Goal: Check status

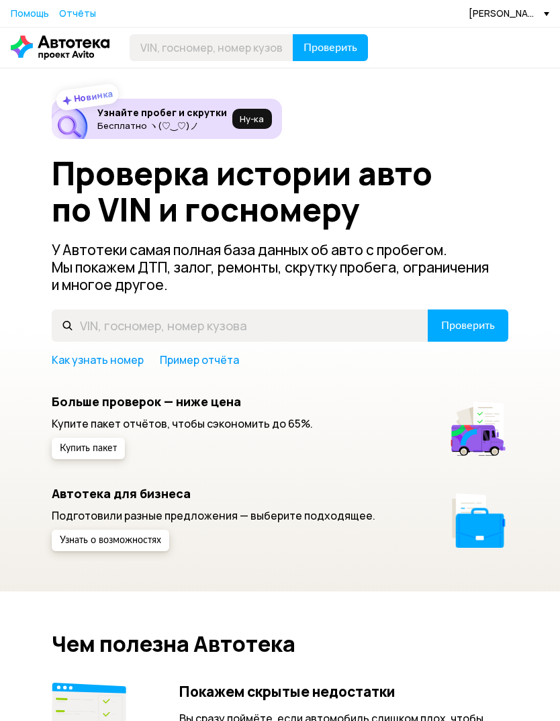
click at [501, 7] on div "[PERSON_NAME][EMAIL_ADDRESS][DOMAIN_NAME]" at bounding box center [509, 13] width 81 height 13
click at [493, 40] on link "Отчёты" at bounding box center [487, 37] width 126 height 34
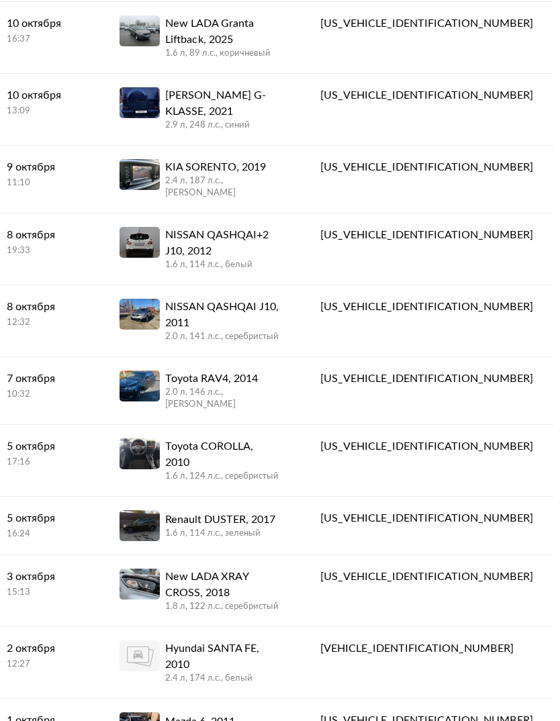
scroll to position [191, 0]
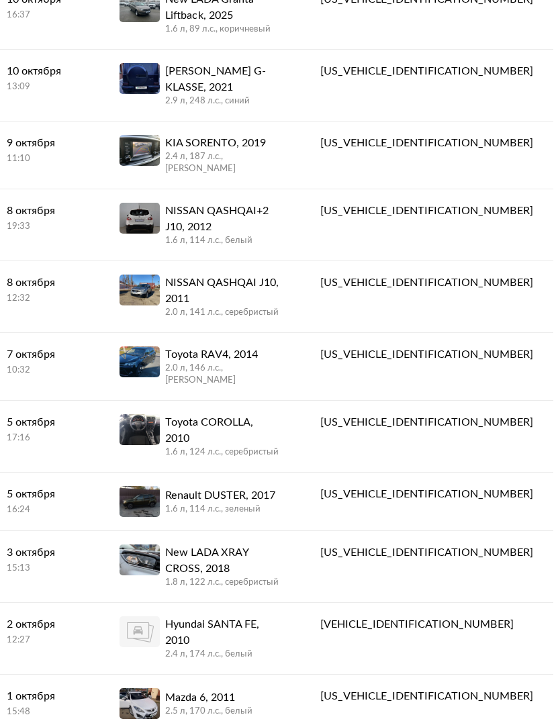
click at [68, 190] on link "[DATE] 19:33" at bounding box center [43, 218] width 113 height 57
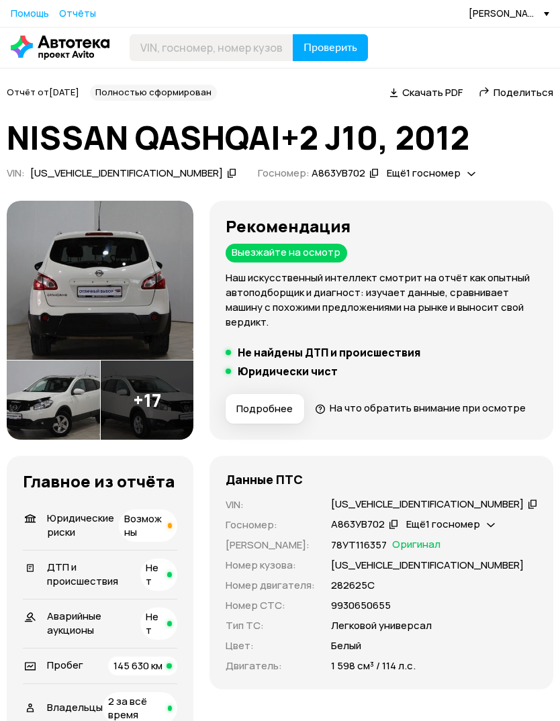
click at [78, 291] on img at bounding box center [100, 280] width 187 height 159
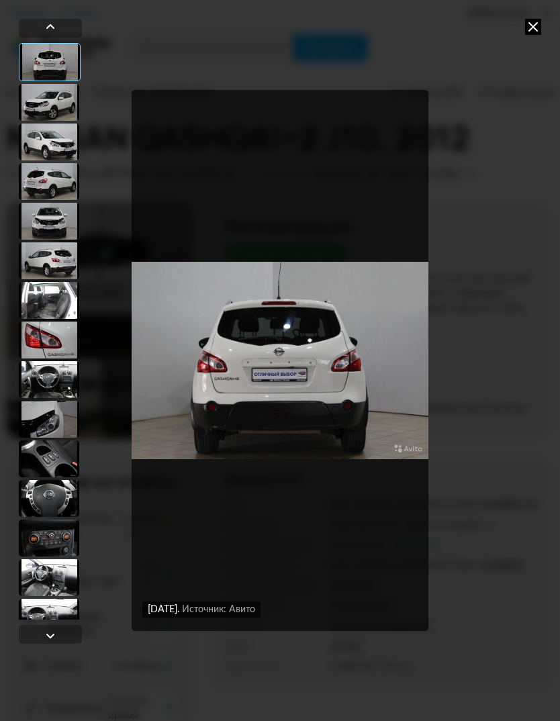
click at [205, 340] on img "Go to Slide 1" at bounding box center [280, 360] width 297 height 541
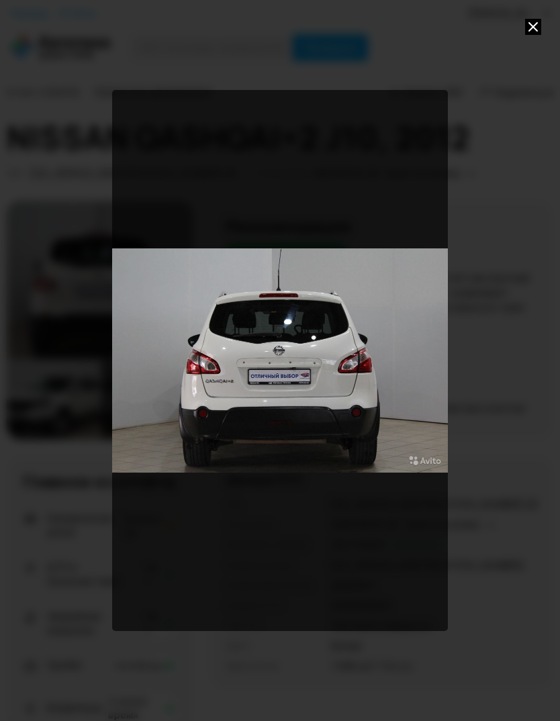
click at [539, 24] on icon at bounding box center [533, 27] width 16 height 16
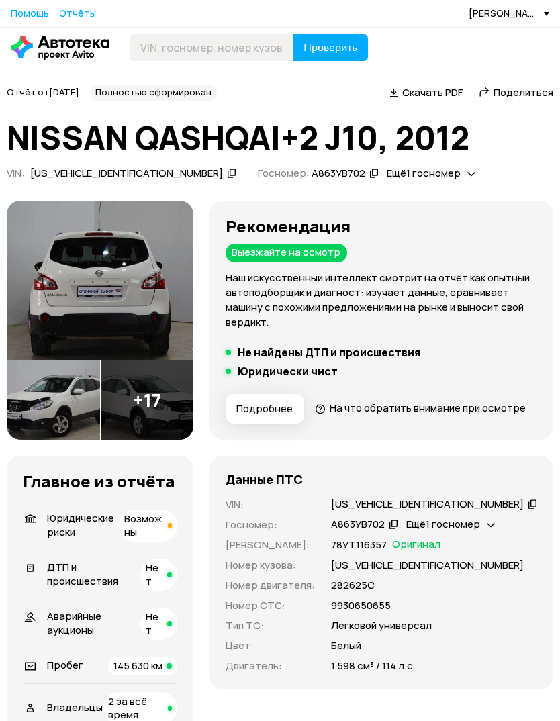
click at [50, 424] on img at bounding box center [53, 400] width 93 height 79
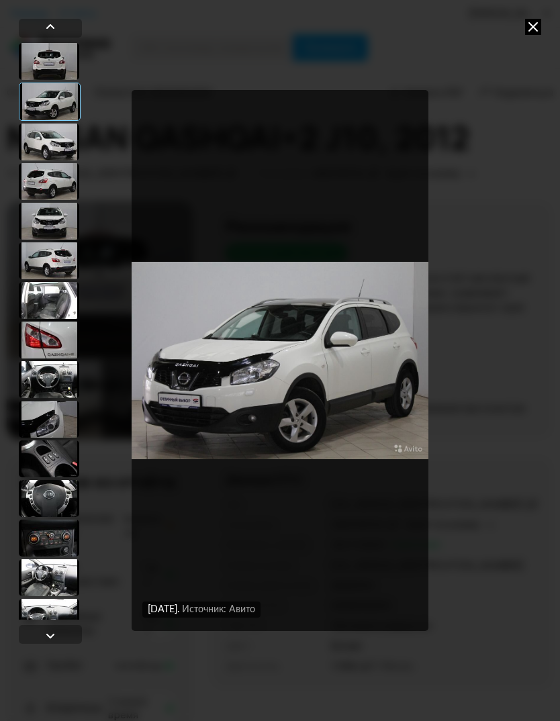
click at [42, 416] on div at bounding box center [49, 419] width 60 height 37
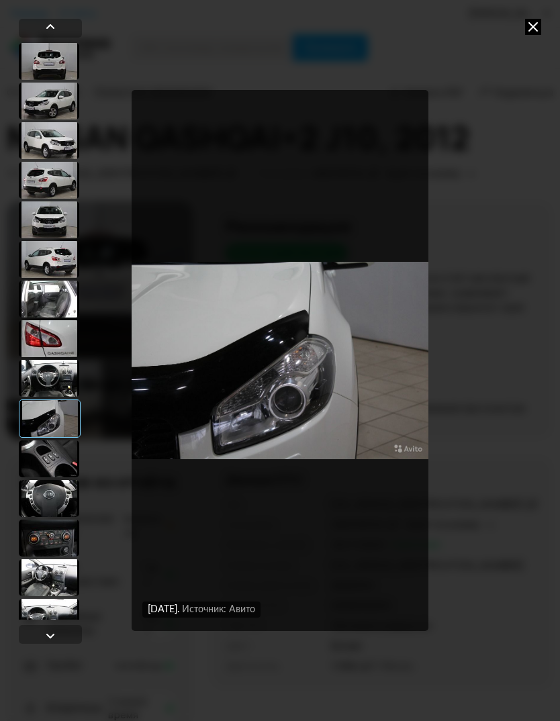
click at [41, 336] on div at bounding box center [49, 338] width 60 height 37
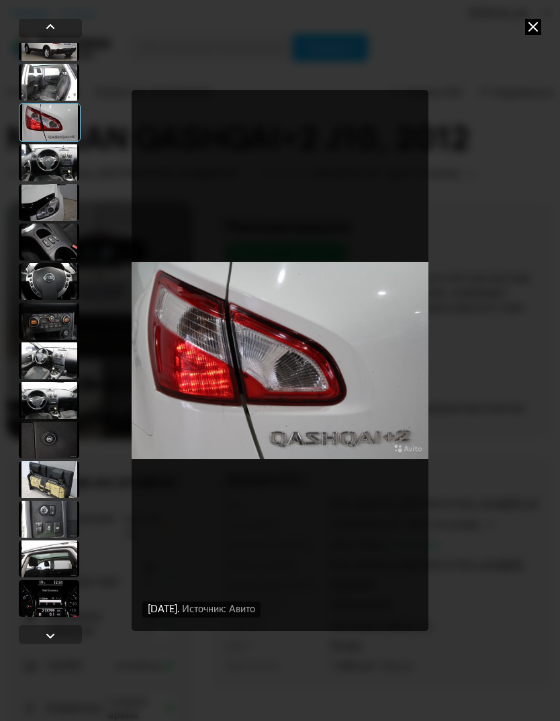
scroll to position [217, 0]
click at [50, 571] on div at bounding box center [49, 558] width 60 height 37
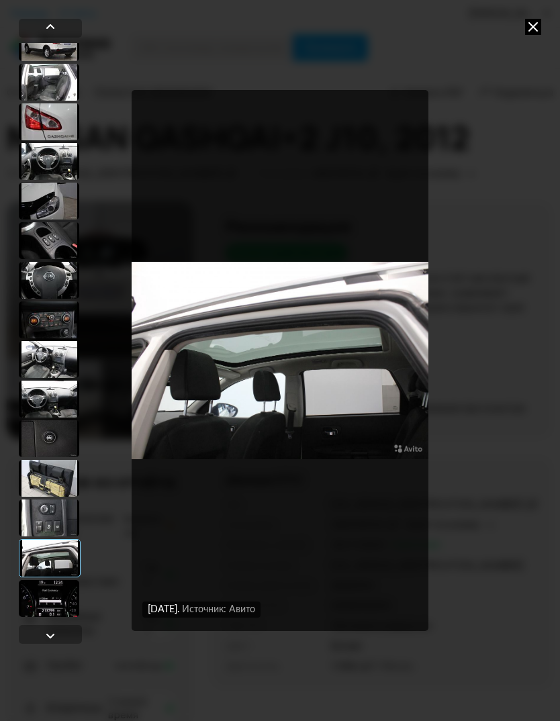
click at [40, 473] on div at bounding box center [49, 478] width 60 height 37
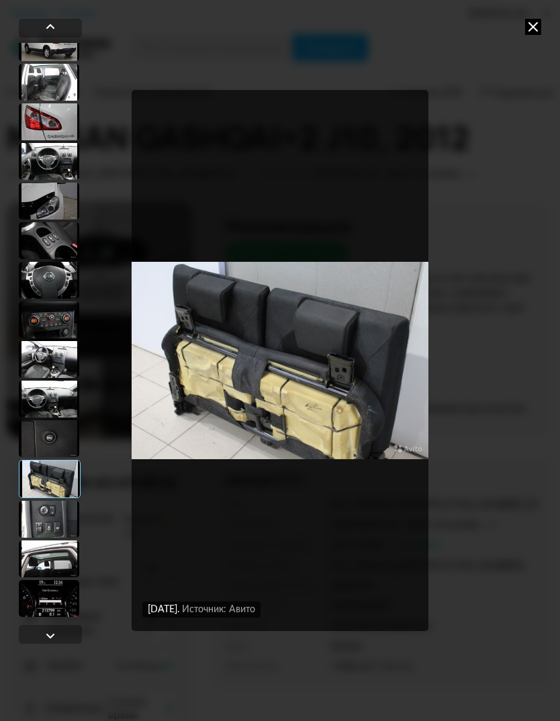
click at [46, 436] on div at bounding box center [49, 438] width 60 height 37
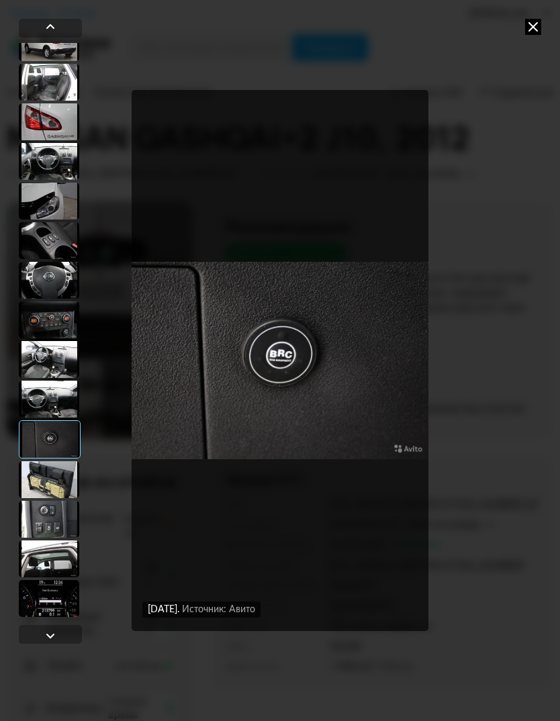
click at [44, 399] on div at bounding box center [49, 399] width 60 height 37
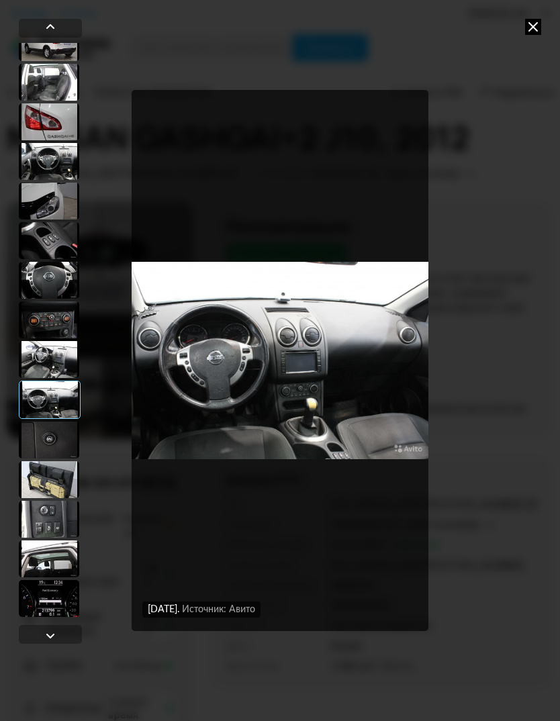
click at [40, 431] on div at bounding box center [49, 440] width 60 height 37
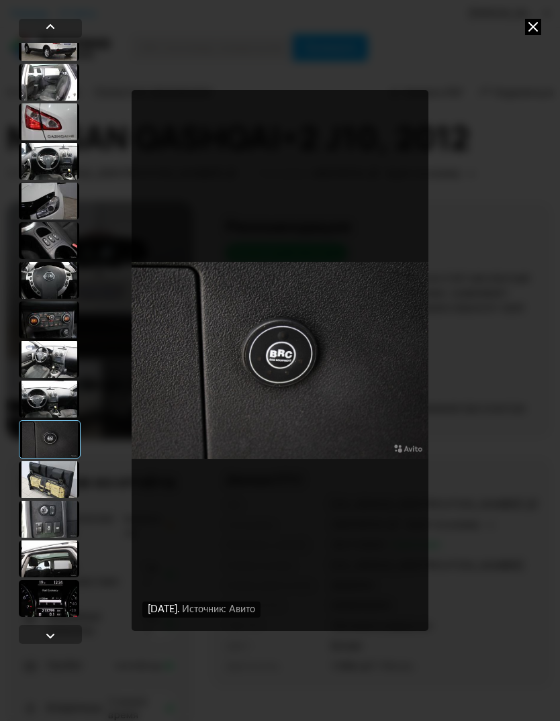
click at [30, 473] on div at bounding box center [49, 479] width 60 height 37
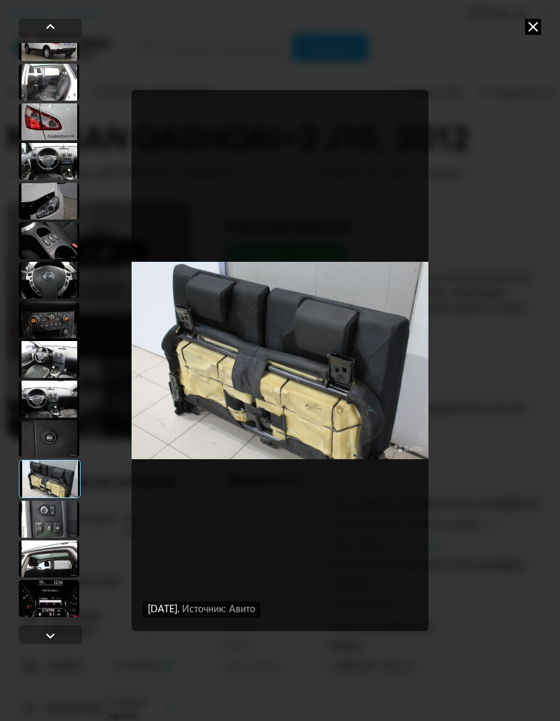
click at [32, 561] on div at bounding box center [49, 558] width 60 height 37
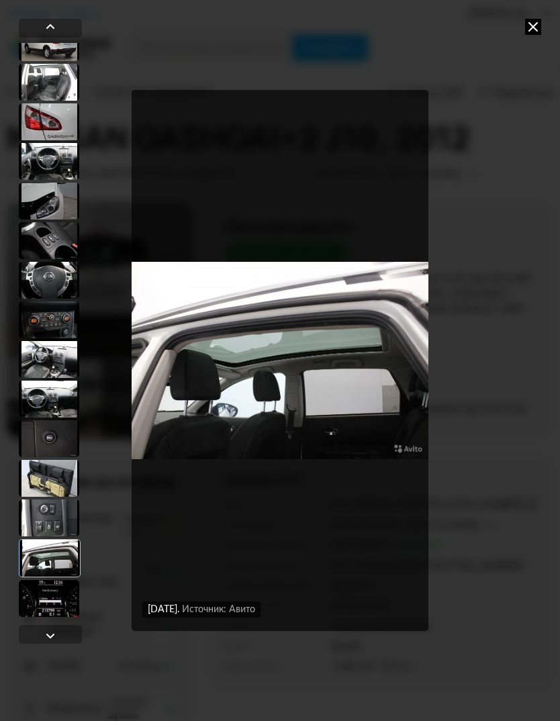
click at [38, 591] on div at bounding box center [49, 598] width 60 height 37
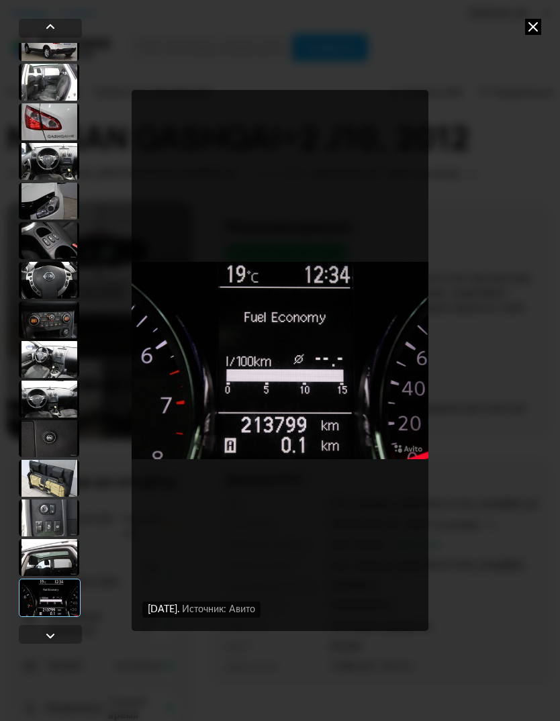
click at [48, 627] on div at bounding box center [50, 634] width 63 height 19
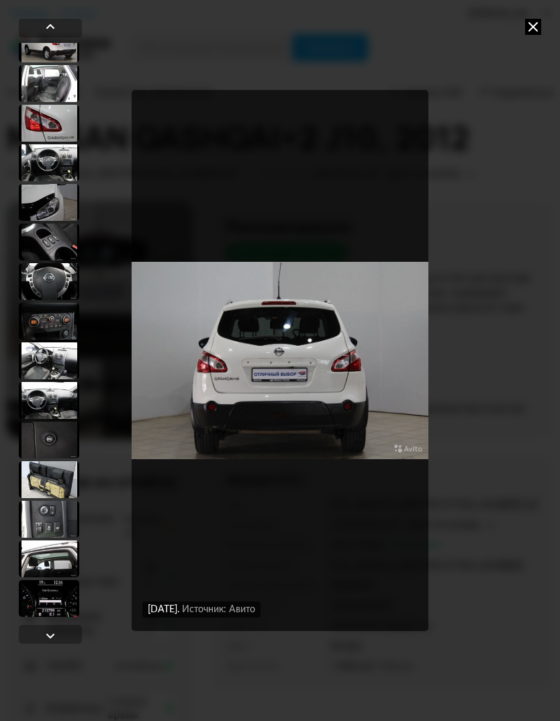
click at [47, 317] on div at bounding box center [49, 321] width 60 height 37
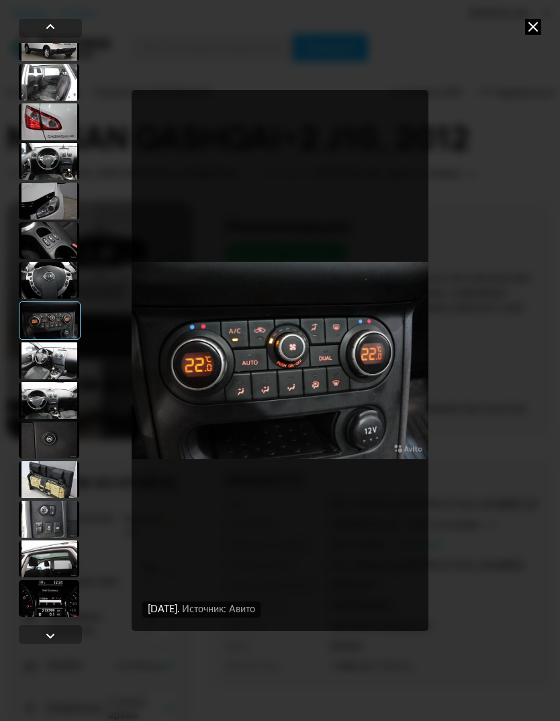
click at [530, 23] on icon at bounding box center [533, 27] width 16 height 16
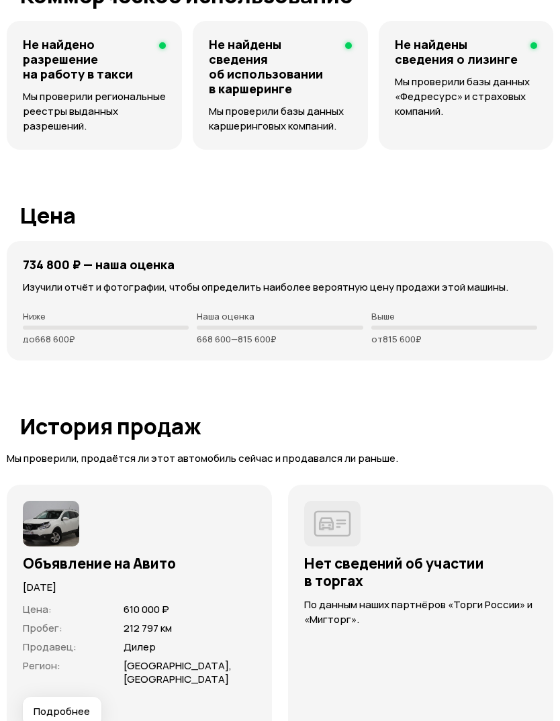
scroll to position [3325, 0]
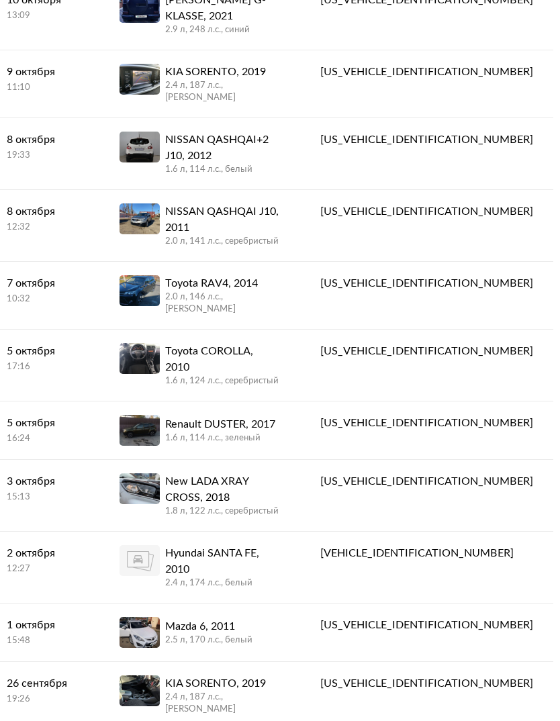
scroll to position [262, 0]
click at [79, 293] on div "10:32" at bounding box center [43, 299] width 73 height 12
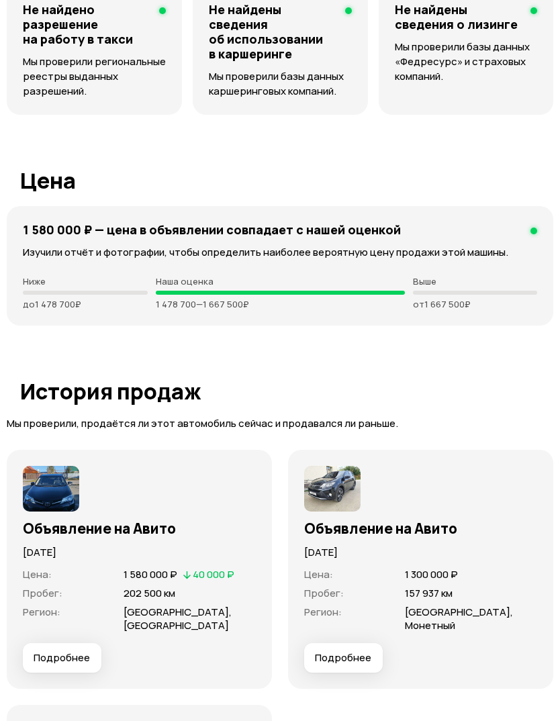
scroll to position [3766, 0]
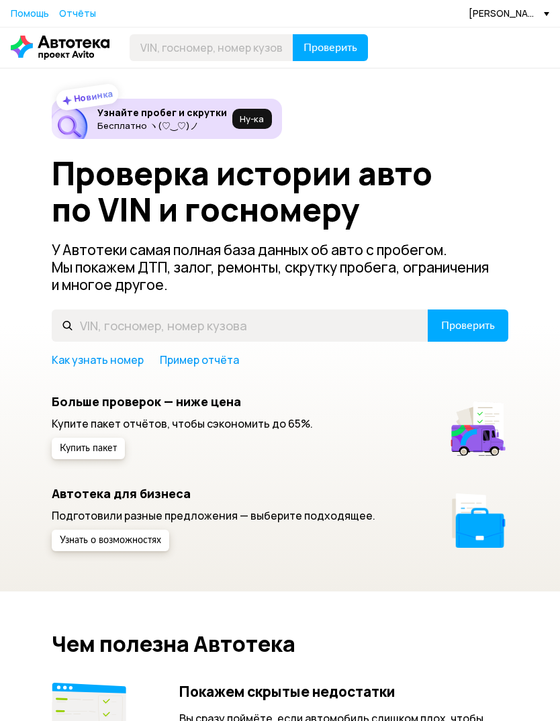
click at [548, 18] on div "[PERSON_NAME][EMAIL_ADDRESS][DOMAIN_NAME]" at bounding box center [509, 13] width 81 height 13
click at [481, 36] on span "Отчёты" at bounding box center [458, 37] width 45 height 16
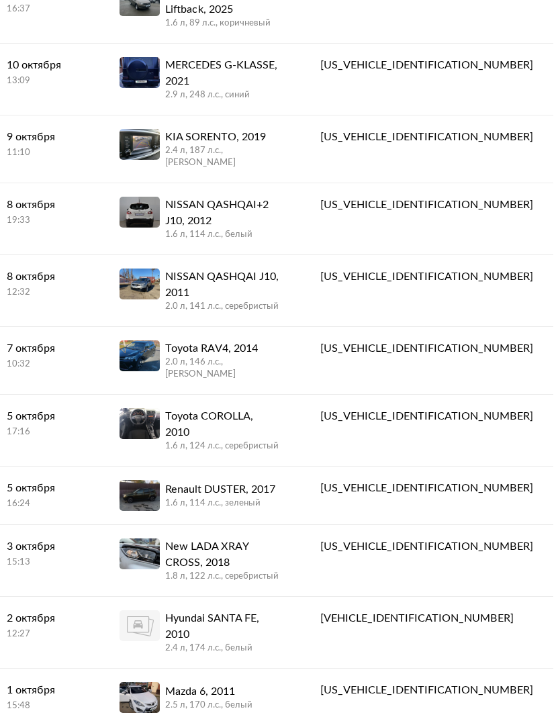
scroll to position [231, 0]
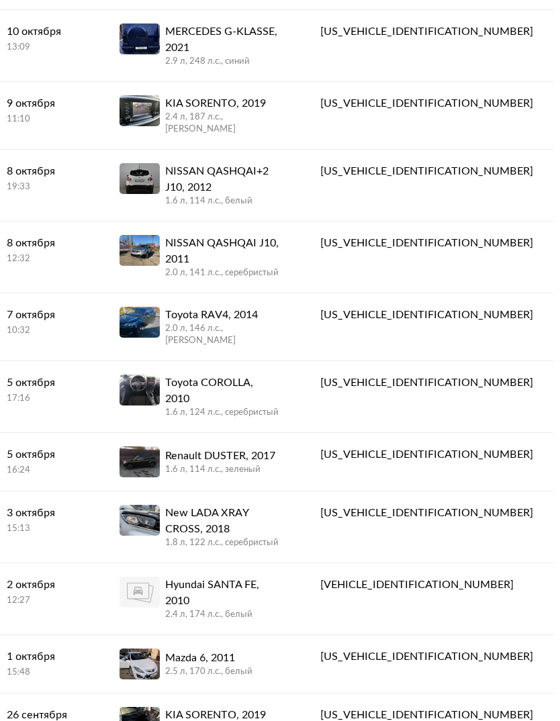
click at [280, 307] on div "Toyota RAV4, 2014" at bounding box center [222, 315] width 115 height 16
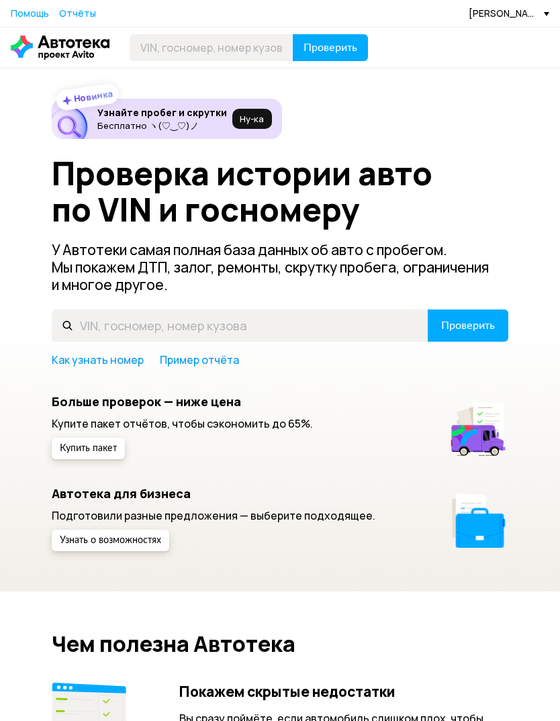
click at [518, 14] on div "[PERSON_NAME][EMAIL_ADDRESS][DOMAIN_NAME]" at bounding box center [509, 13] width 81 height 13
click at [477, 39] on span "Отчёты" at bounding box center [458, 37] width 45 height 16
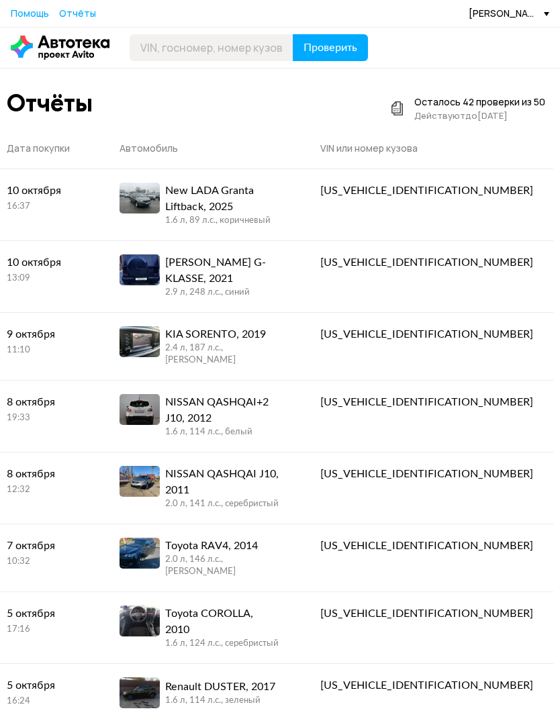
click at [273, 554] on div "2.0 л, 146 л.c., [PERSON_NAME]" at bounding box center [222, 566] width 115 height 24
